Goal: Information Seeking & Learning: Learn about a topic

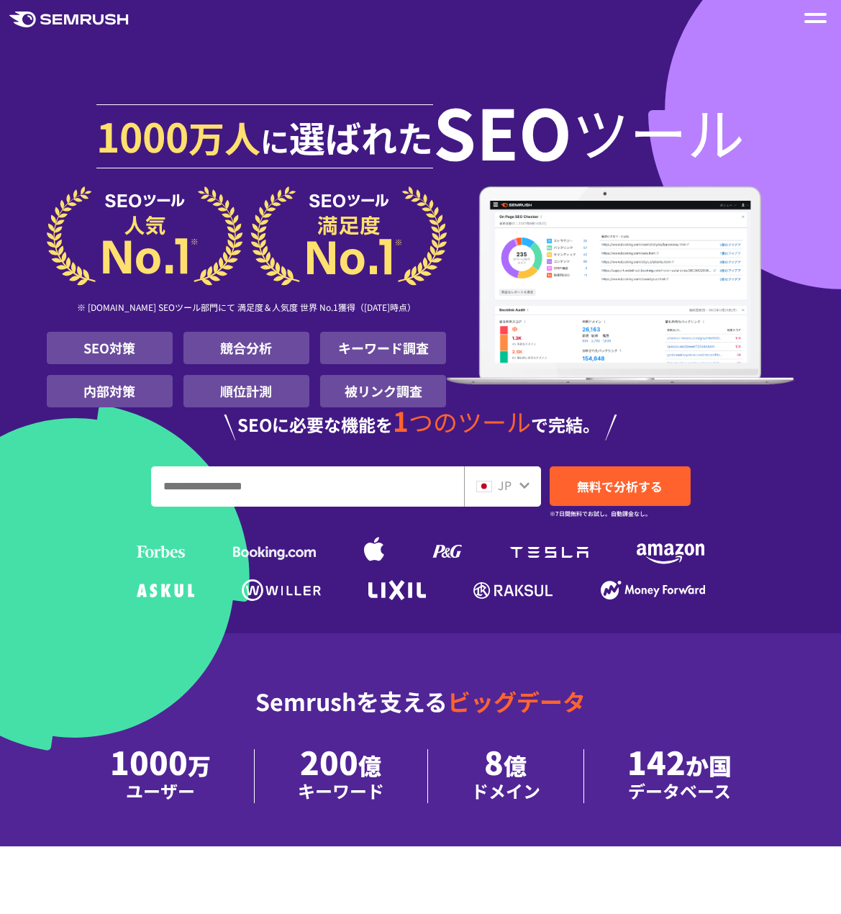
click at [320, 494] on input "URL、キーワードを入力してください" at bounding box center [308, 486] width 312 height 39
type input "********"
click at [615, 481] on span "無料で分析する" at bounding box center [620, 486] width 86 height 18
